Goal: Information Seeking & Learning: Learn about a topic

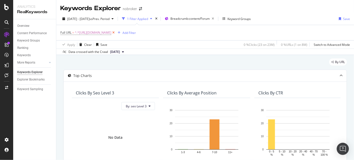
click at [116, 32] on icon at bounding box center [113, 32] width 4 height 5
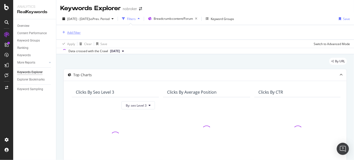
click at [74, 32] on div "Add Filter" at bounding box center [73, 32] width 13 height 4
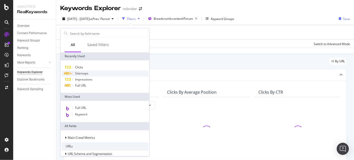
click at [84, 75] on span "Sitemaps" at bounding box center [81, 73] width 13 height 4
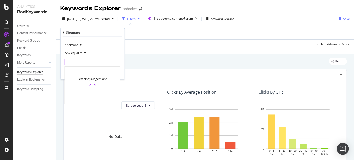
click at [84, 61] on input "text" at bounding box center [92, 62] width 55 height 8
type input "packers"
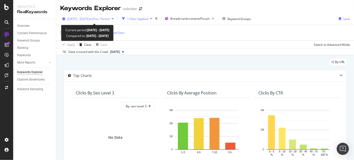
click at [107, 19] on span "vs Prev. Period" at bounding box center [99, 19] width 20 height 4
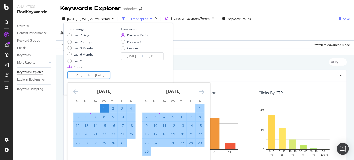
click at [97, 72] on input "[DATE]" at bounding box center [99, 75] width 20 height 7
click at [200, 90] on icon "Move forward to switch to the next month." at bounding box center [201, 92] width 5 height 6
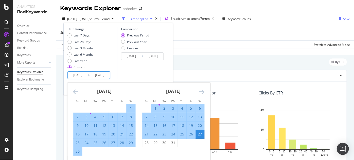
click at [200, 90] on icon "Move forward to switch to the next month." at bounding box center [201, 92] width 5 height 6
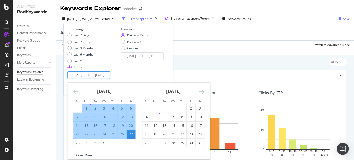
click at [78, 76] on input "[DATE]" at bounding box center [78, 75] width 20 height 7
click at [78, 41] on div "Last 28 Days" at bounding box center [82, 42] width 18 height 4
type input "[DATE]"
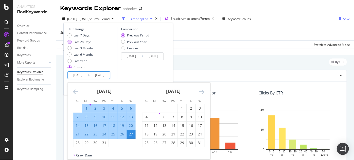
type input "[DATE]"
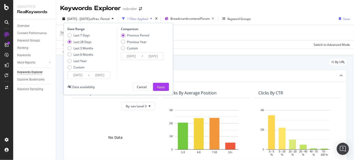
click at [78, 75] on input "[DATE]" at bounding box center [78, 75] width 20 height 7
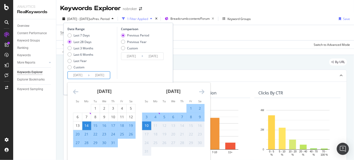
click at [75, 91] on icon "Move backward to switch to the previous month." at bounding box center [75, 92] width 5 height 6
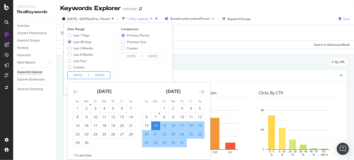
click at [78, 74] on input "[DATE]" at bounding box center [78, 75] width 20 height 7
click at [163, 109] on div "1" at bounding box center [164, 108] width 9 height 5
type input "[DATE]"
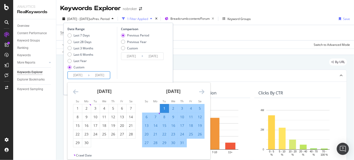
click at [96, 72] on input "[DATE]" at bounding box center [99, 75] width 20 height 7
click at [184, 144] on div "31" at bounding box center [182, 142] width 9 height 5
type input "[DATE]"
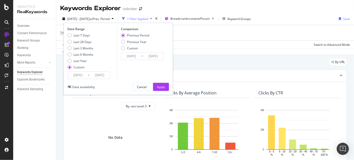
click at [100, 76] on input "[DATE]" at bounding box center [99, 75] width 20 height 7
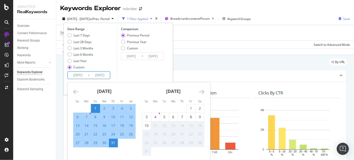
click at [132, 68] on div "Comparison Previous Period Previous Year Custom [DATE] Navigate forward to inte…" at bounding box center [141, 53] width 48 height 52
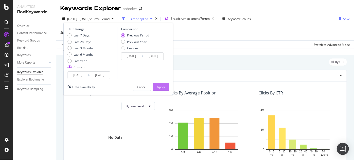
click at [163, 87] on div "Apply" at bounding box center [161, 87] width 8 height 4
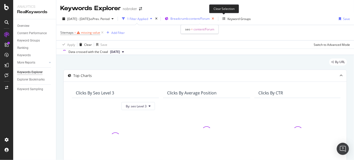
click at [216, 20] on icon "button" at bounding box center [213, 18] width 6 height 7
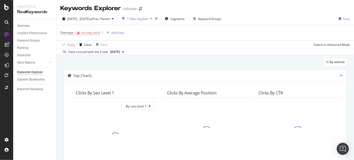
click at [92, 32] on div "missing value" at bounding box center [90, 32] width 19 height 4
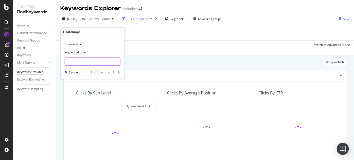
click at [90, 60] on input "text" at bounding box center [92, 62] width 55 height 8
type input "o"
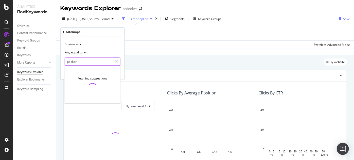
type input "packers"
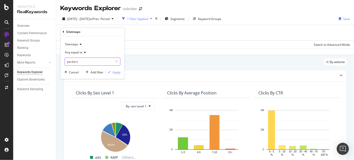
click at [96, 64] on input "packers" at bounding box center [89, 62] width 48 height 8
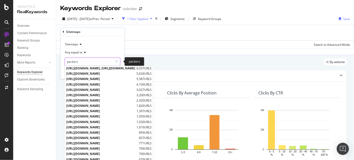
click at [95, 61] on input "packers" at bounding box center [89, 62] width 48 height 8
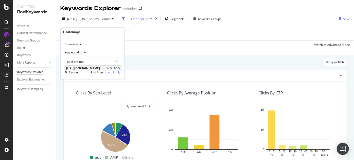
click at [101, 67] on span "[URL][DOMAIN_NAME]" at bounding box center [86, 68] width 40 height 4
type input "[URL][DOMAIN_NAME]"
click at [111, 71] on div "button" at bounding box center [109, 72] width 7 height 3
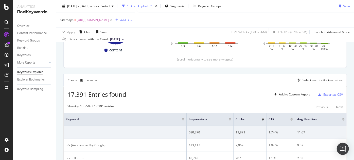
scroll to position [85, 0]
